Goal: Navigation & Orientation: Find specific page/section

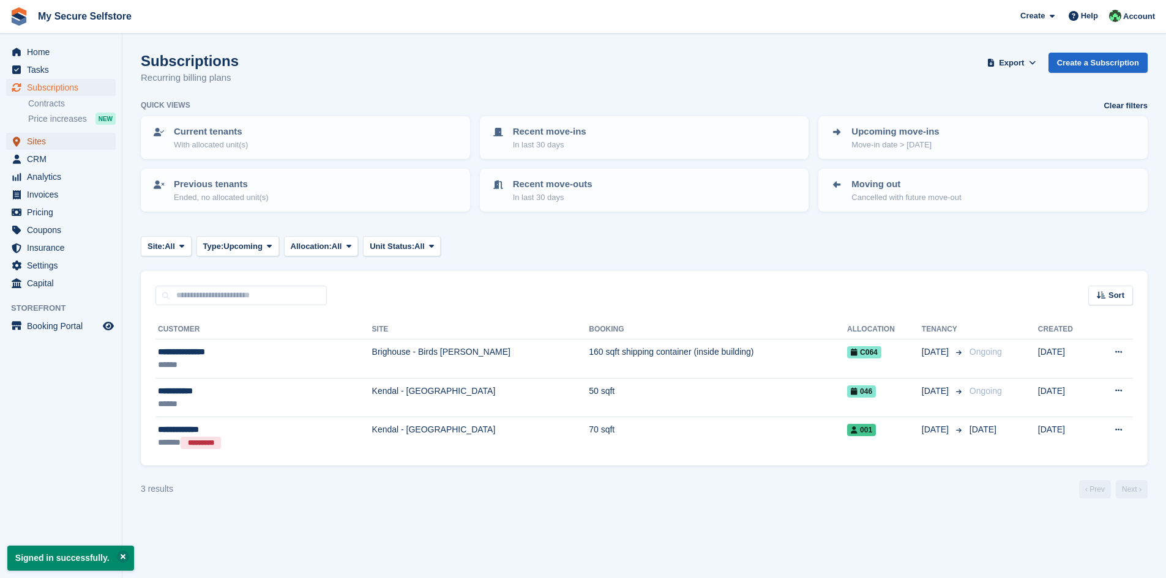
click at [44, 137] on span "Sites" at bounding box center [63, 141] width 73 height 17
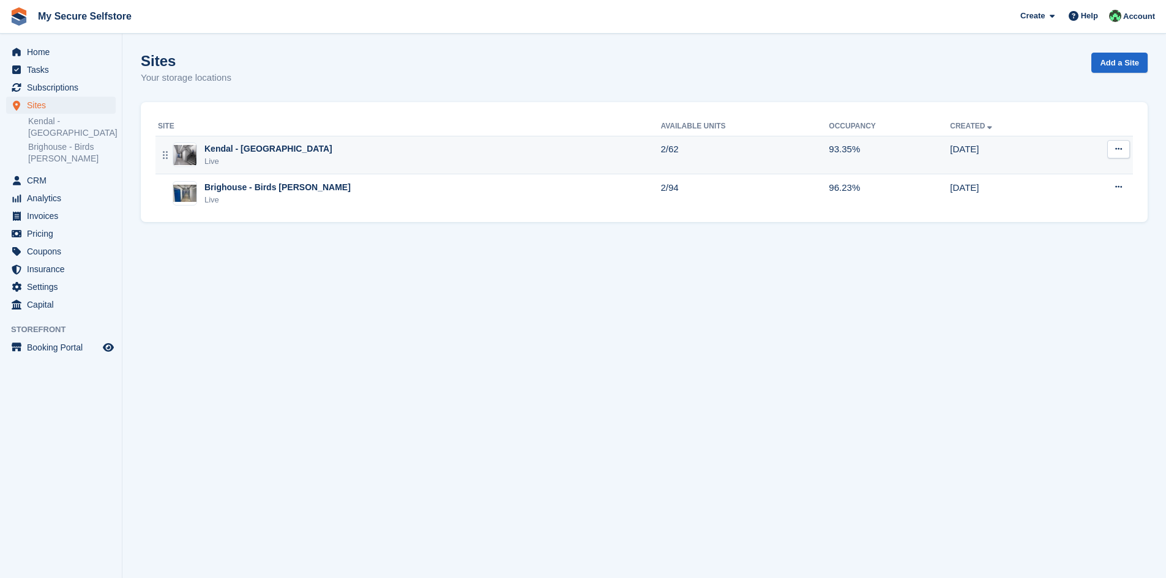
click at [268, 157] on div "Live" at bounding box center [268, 161] width 128 height 12
